Goal: Information Seeking & Learning: Learn about a topic

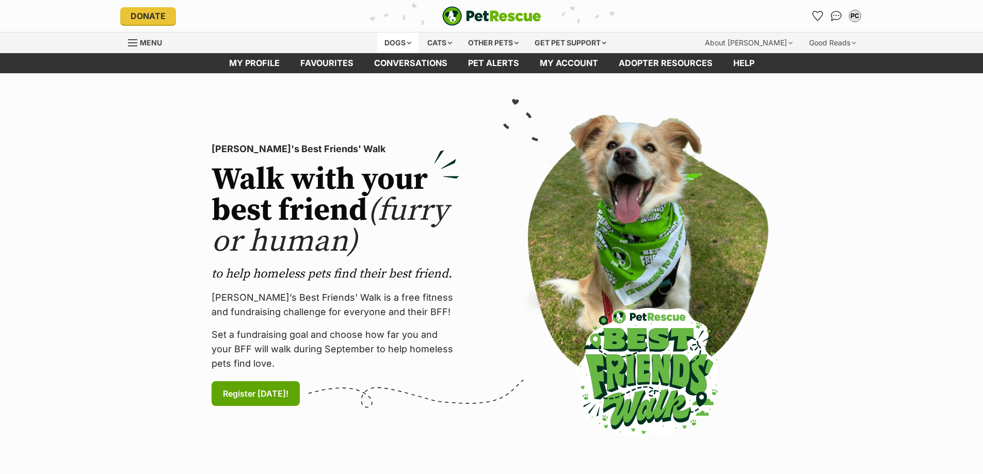
click at [407, 43] on div "Dogs" at bounding box center [397, 43] width 41 height 21
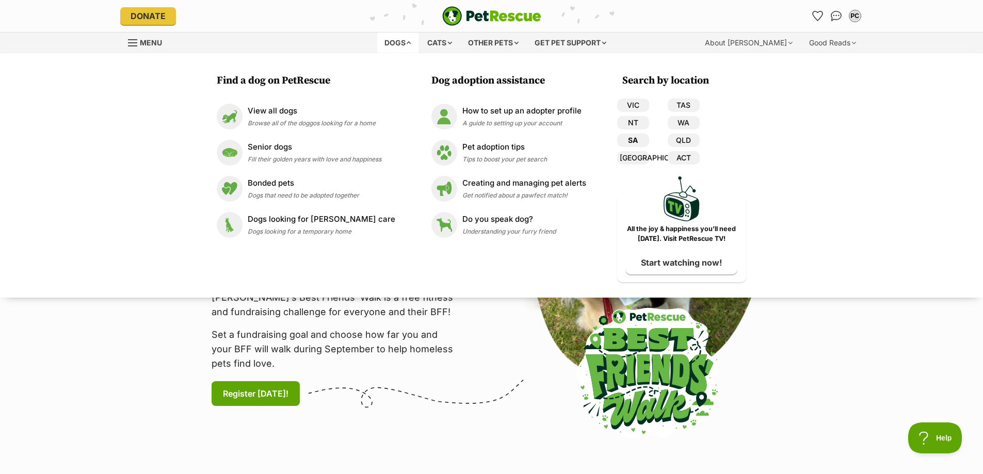
click at [631, 140] on link "SA" at bounding box center [633, 140] width 32 height 13
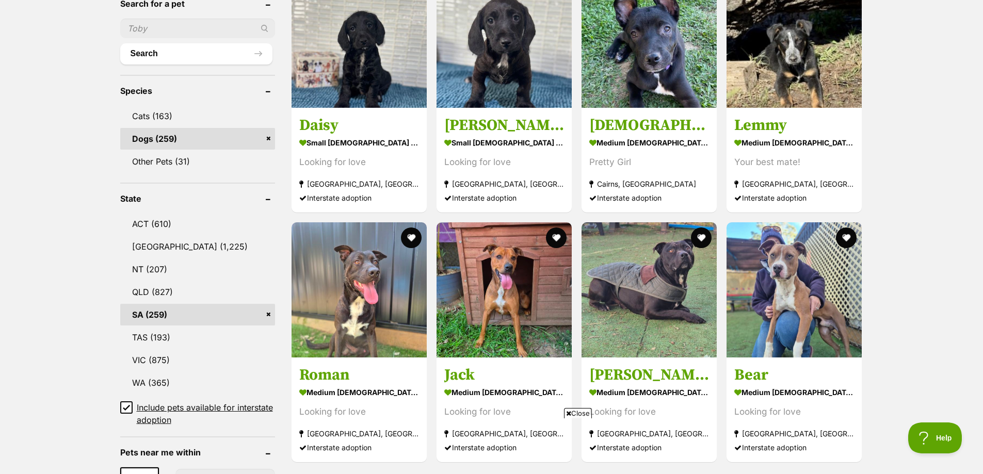
click at [215, 139] on link "Dogs (259)" at bounding box center [197, 139] width 155 height 22
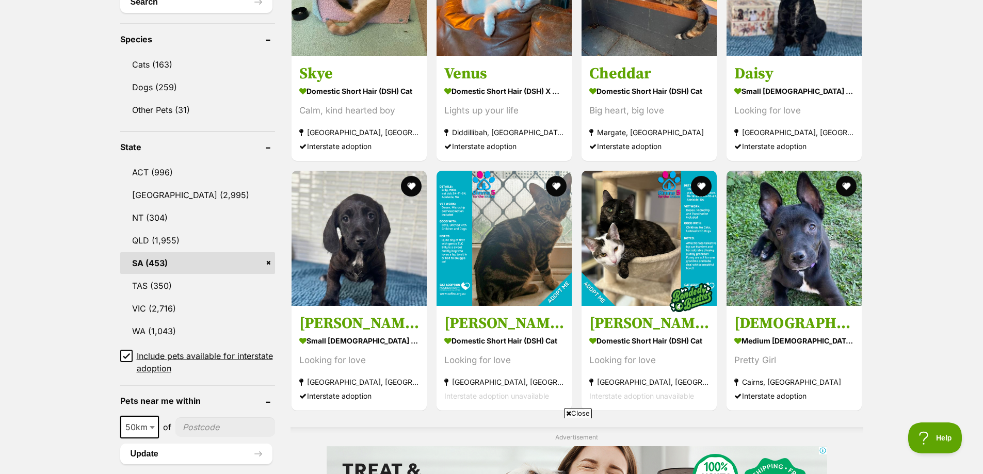
click at [125, 355] on icon at bounding box center [126, 355] width 7 height 7
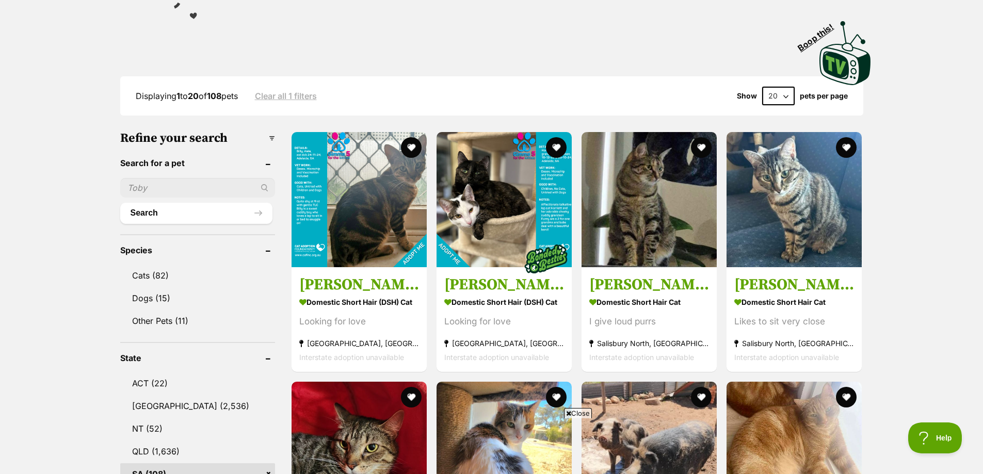
scroll to position [155, 0]
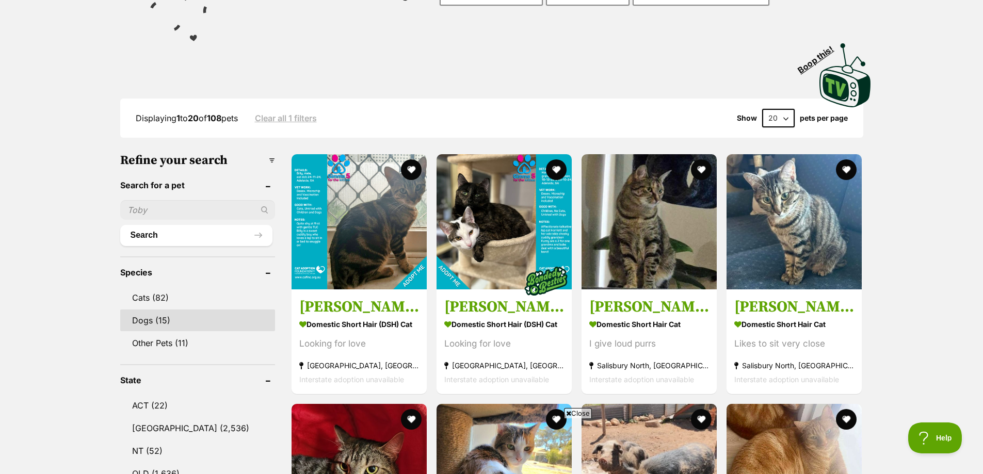
click at [151, 319] on link "Dogs (15)" at bounding box center [197, 321] width 155 height 22
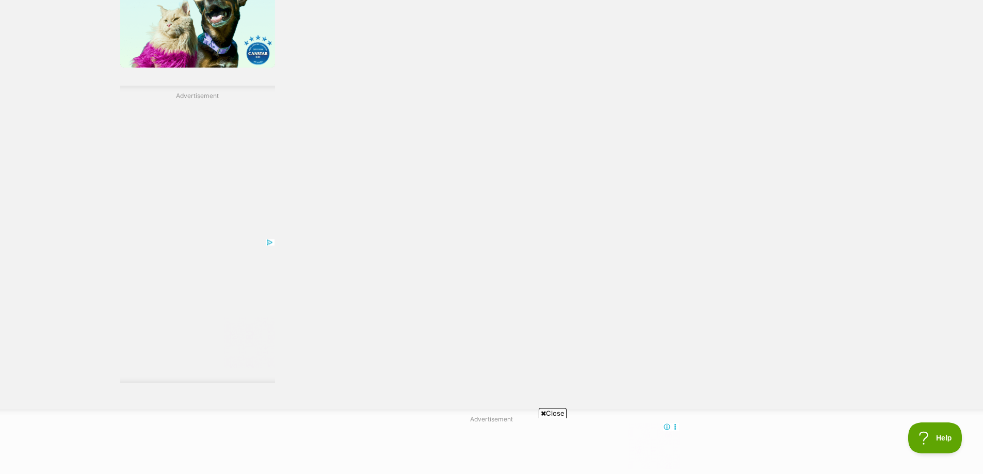
scroll to position [1600, 0]
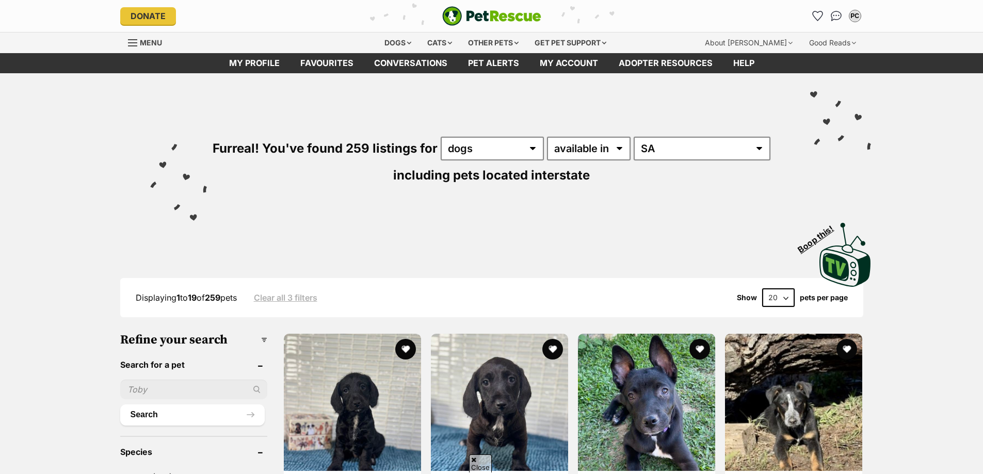
scroll to position [361, 0]
